Goal: Task Accomplishment & Management: Use online tool/utility

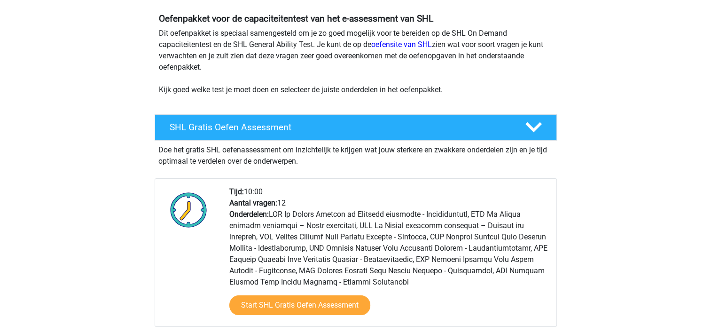
scroll to position [94, 0]
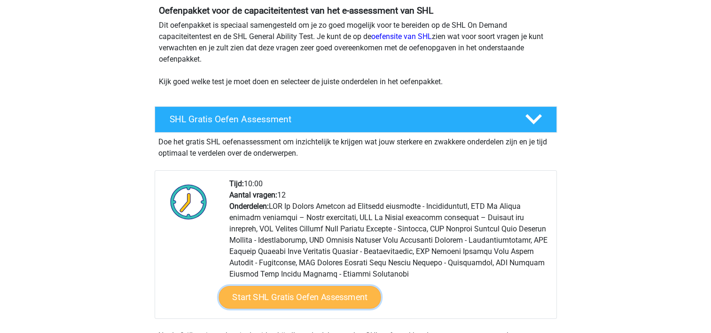
click at [295, 298] on link "Start SHL Gratis Oefen Assessment" at bounding box center [299, 297] width 162 height 23
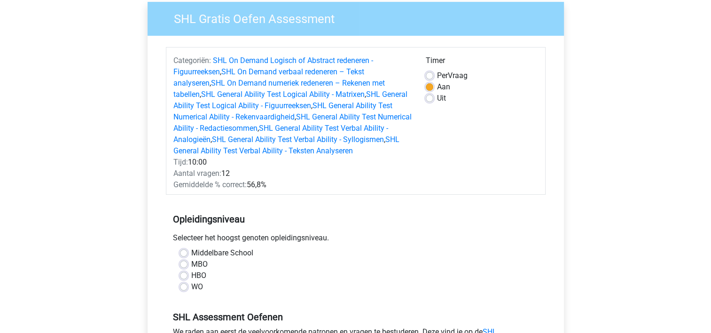
scroll to position [141, 0]
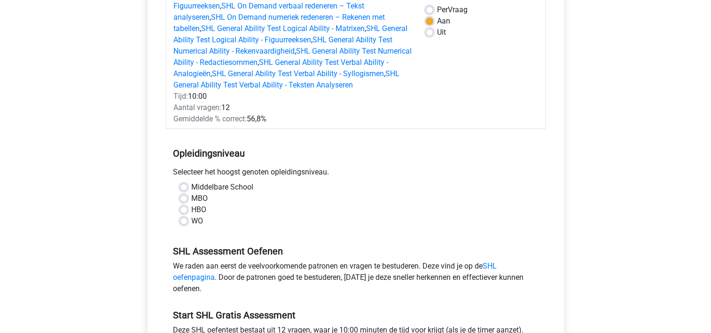
click at [202, 210] on label "HBO" at bounding box center [198, 209] width 15 height 11
click at [187, 210] on input "HBO" at bounding box center [184, 208] width 8 height 9
radio input "true"
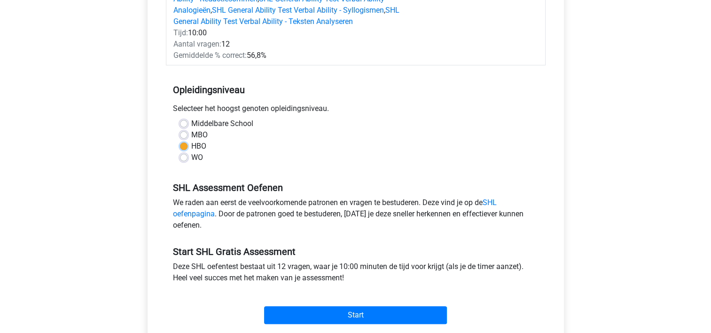
scroll to position [235, 0]
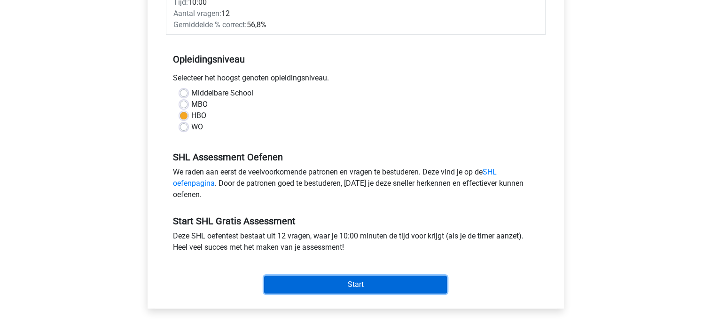
click at [338, 287] on input "Start" at bounding box center [355, 284] width 183 height 18
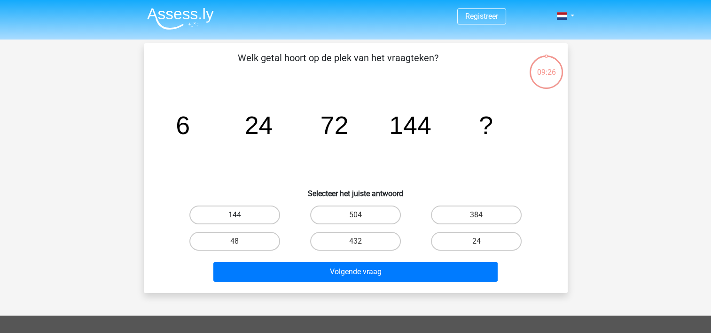
click at [263, 216] on label "144" at bounding box center [234, 214] width 91 height 19
click at [241, 216] on input "144" at bounding box center [237, 218] width 6 height 6
radio input "true"
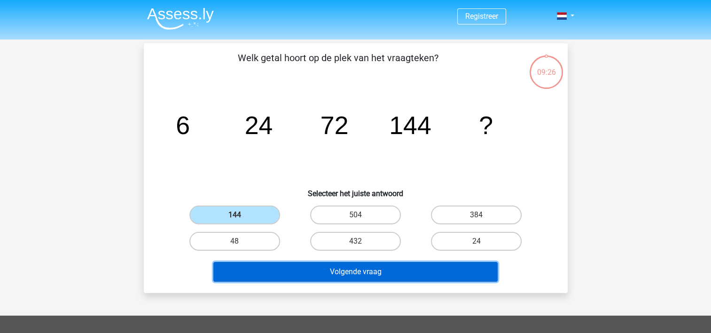
click at [324, 273] on button "Volgende vraag" at bounding box center [355, 272] width 284 height 20
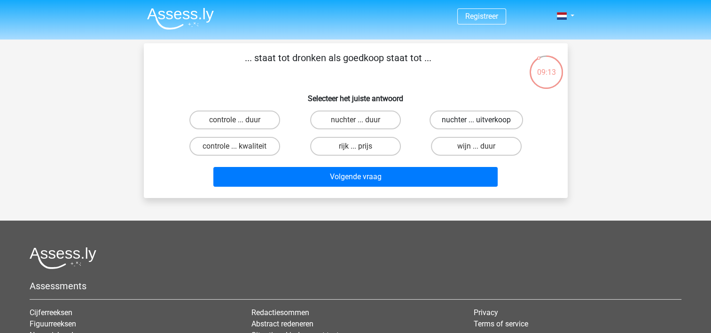
click at [460, 118] on label "nuchter ... uitverkoop" at bounding box center [475, 119] width 93 height 19
click at [476, 120] on input "nuchter ... uitverkoop" at bounding box center [479, 123] width 6 height 6
radio input "true"
click at [346, 121] on label "nuchter ... duur" at bounding box center [355, 119] width 91 height 19
click at [355, 121] on input "nuchter ... duur" at bounding box center [358, 123] width 6 height 6
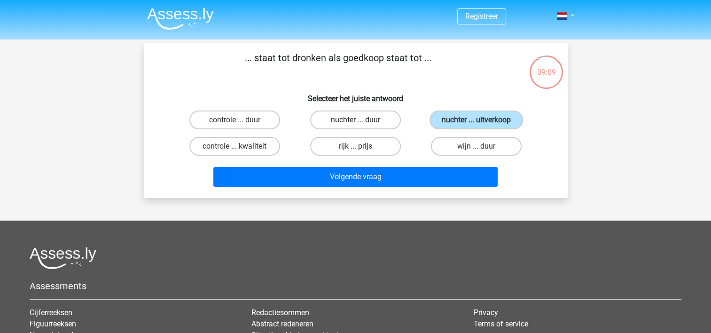
radio input "true"
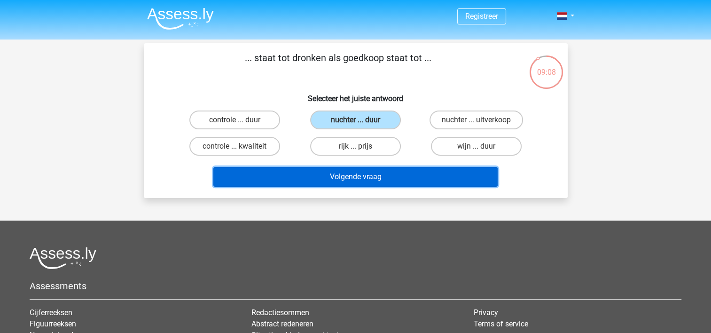
click at [374, 178] on button "Volgende vraag" at bounding box center [355, 177] width 284 height 20
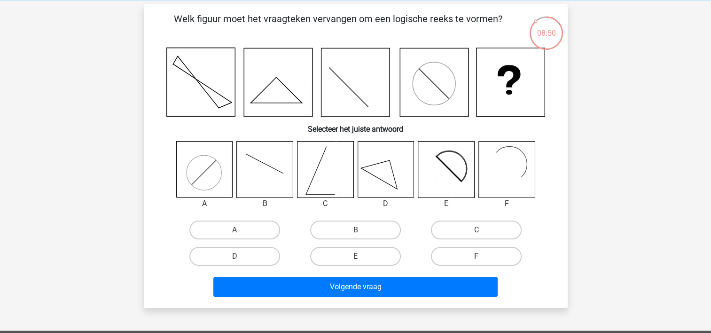
scroll to position [47, 0]
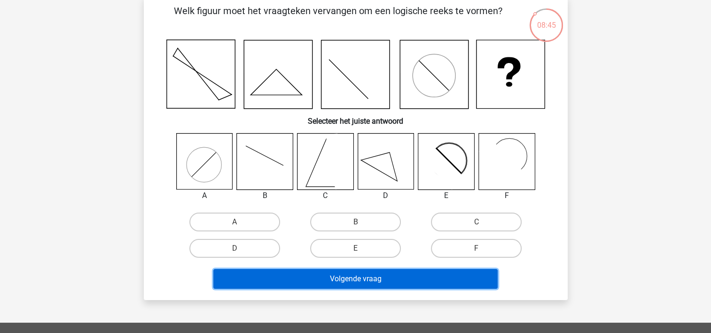
click at [365, 280] on button "Volgende vraag" at bounding box center [355, 279] width 284 height 20
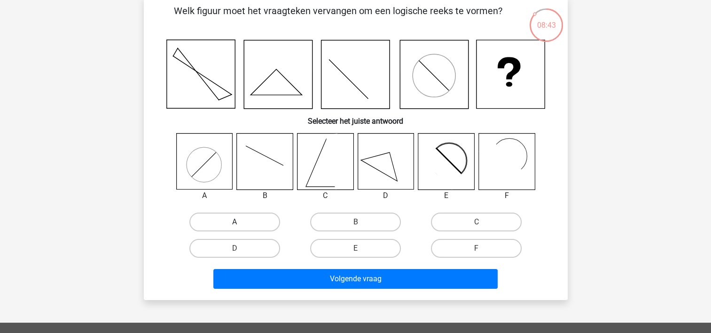
click at [256, 220] on label "A" at bounding box center [234, 221] width 91 height 19
click at [241, 222] on input "A" at bounding box center [237, 225] width 6 height 6
radio input "true"
click at [386, 158] on icon at bounding box center [385, 161] width 56 height 56
click at [213, 253] on label "D" at bounding box center [234, 248] width 91 height 19
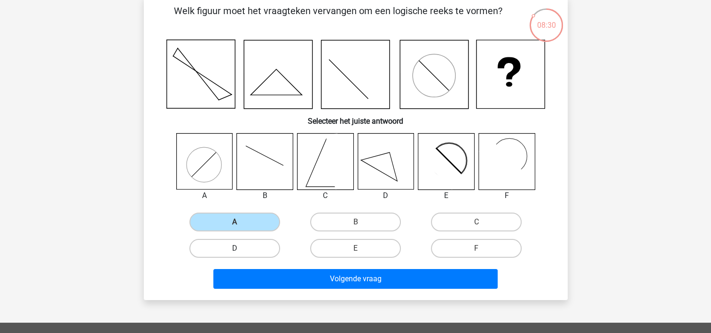
click at [234, 253] on input "D" at bounding box center [237, 251] width 6 height 6
radio input "true"
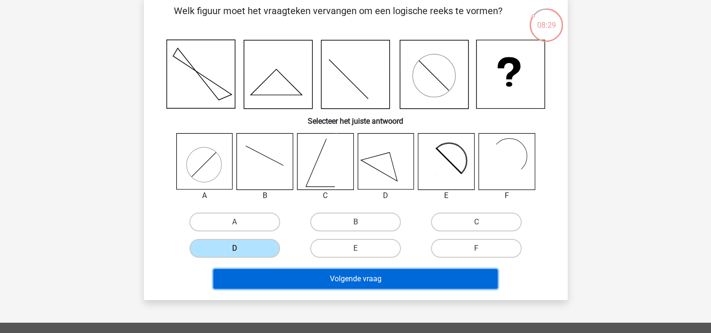
drag, startPoint x: 336, startPoint y: 273, endPoint x: 346, endPoint y: 275, distance: 9.5
click at [337, 274] on button "Volgende vraag" at bounding box center [355, 279] width 284 height 20
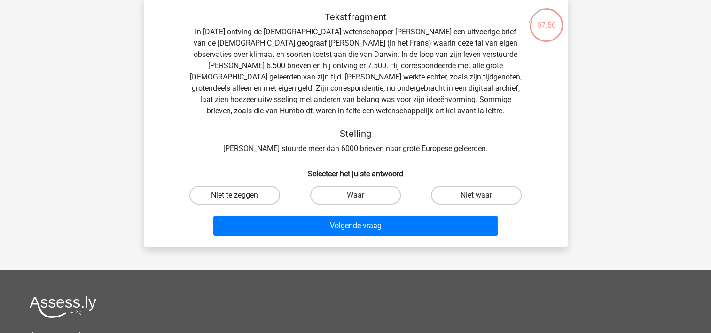
click at [249, 196] on label "Niet te zeggen" at bounding box center [234, 195] width 91 height 19
click at [241, 196] on input "Niet te zeggen" at bounding box center [237, 198] width 6 height 6
radio input "true"
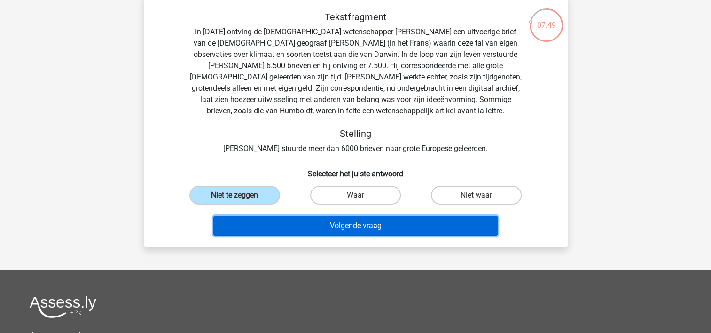
click at [367, 225] on button "Volgende vraag" at bounding box center [355, 226] width 284 height 20
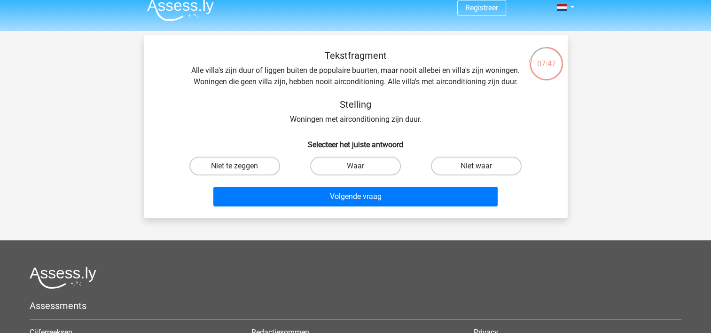
scroll to position [0, 0]
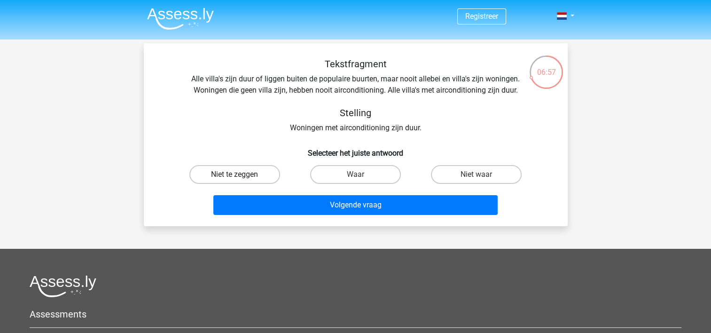
click at [265, 178] on label "Niet te zeggen" at bounding box center [234, 174] width 91 height 19
click at [241, 178] on input "Niet te zeggen" at bounding box center [237, 177] width 6 height 6
radio input "true"
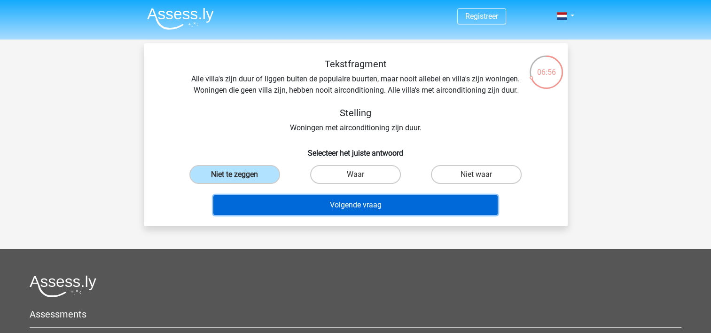
click at [377, 204] on button "Volgende vraag" at bounding box center [355, 205] width 284 height 20
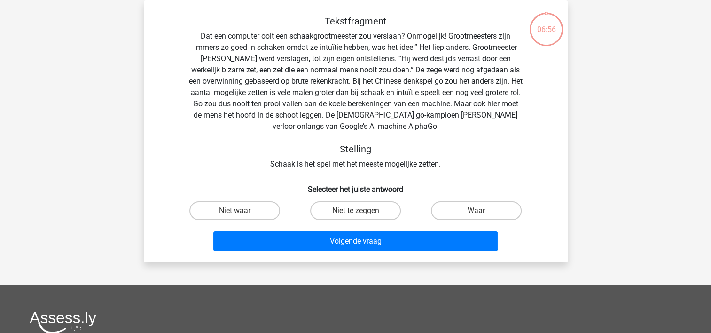
scroll to position [43, 0]
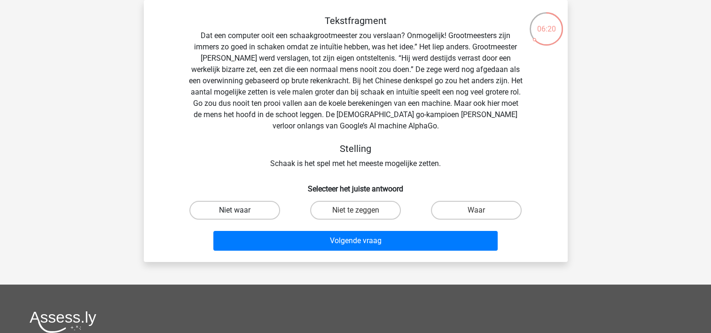
drag, startPoint x: 218, startPoint y: 211, endPoint x: 241, endPoint y: 214, distance: 23.7
click at [221, 211] on label "Niet waar" at bounding box center [234, 210] width 91 height 19
click at [234, 211] on input "Niet waar" at bounding box center [237, 213] width 6 height 6
radio input "true"
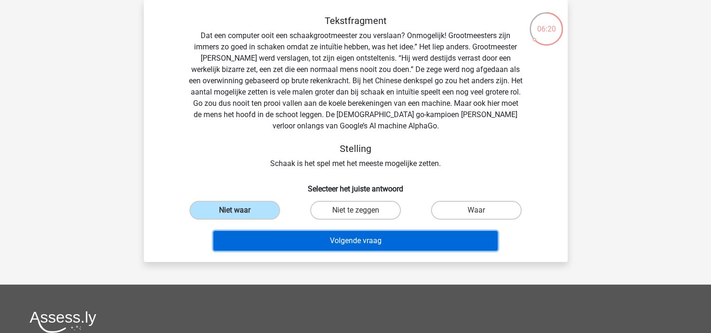
click at [361, 238] on button "Volgende vraag" at bounding box center [355, 241] width 284 height 20
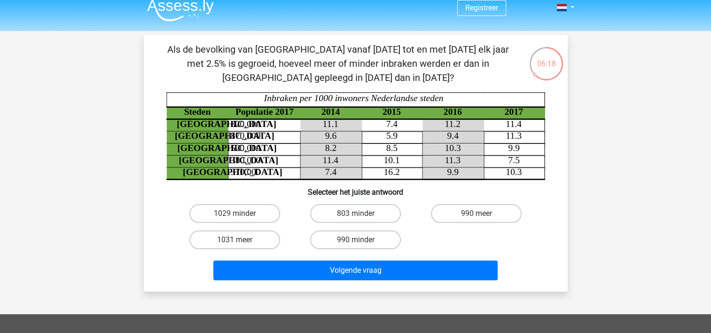
scroll to position [0, 0]
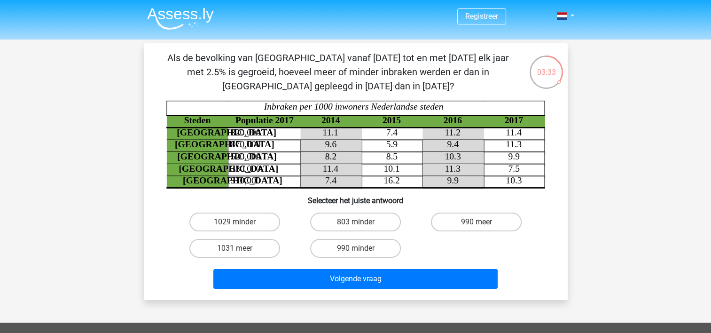
click at [379, 220] on label "803 minder" at bounding box center [355, 221] width 91 height 19
click at [361, 222] on input "803 minder" at bounding box center [358, 225] width 6 height 6
radio input "true"
click at [484, 229] on label "990 meer" at bounding box center [476, 221] width 91 height 19
click at [482, 228] on input "990 meer" at bounding box center [479, 225] width 6 height 6
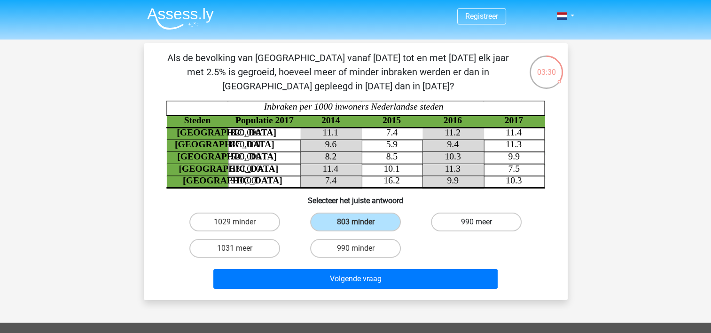
radio input "true"
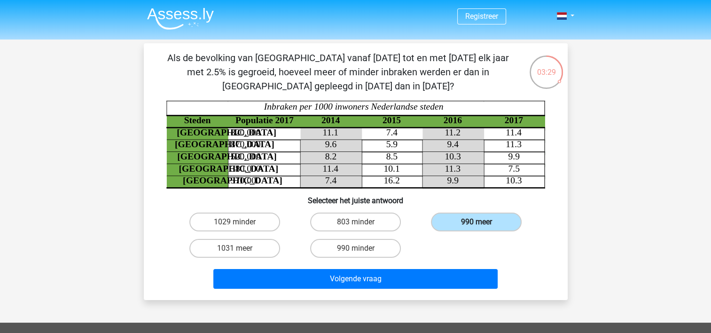
click at [425, 278] on button "Volgende vraag" at bounding box center [355, 279] width 284 height 20
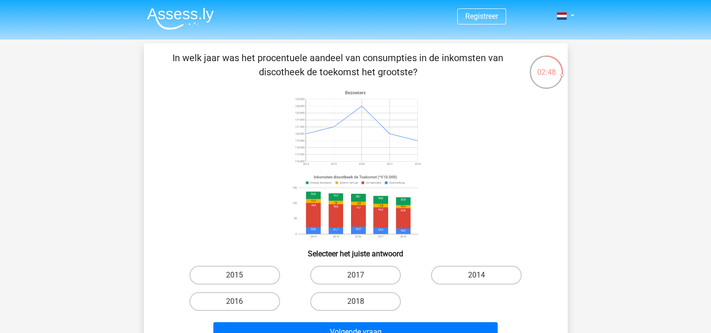
click at [311, 214] on image at bounding box center [354, 207] width 133 height 70
